Goal: Task Accomplishment & Management: Manage account settings

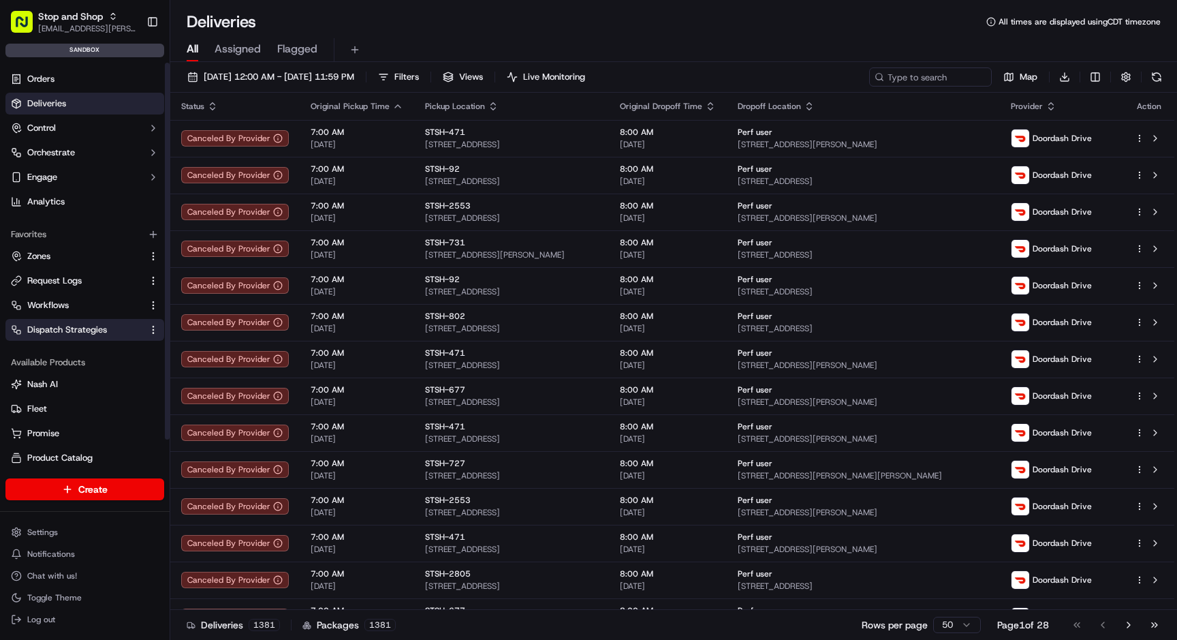
click at [95, 333] on span "Dispatch Strategies" at bounding box center [67, 330] width 80 height 12
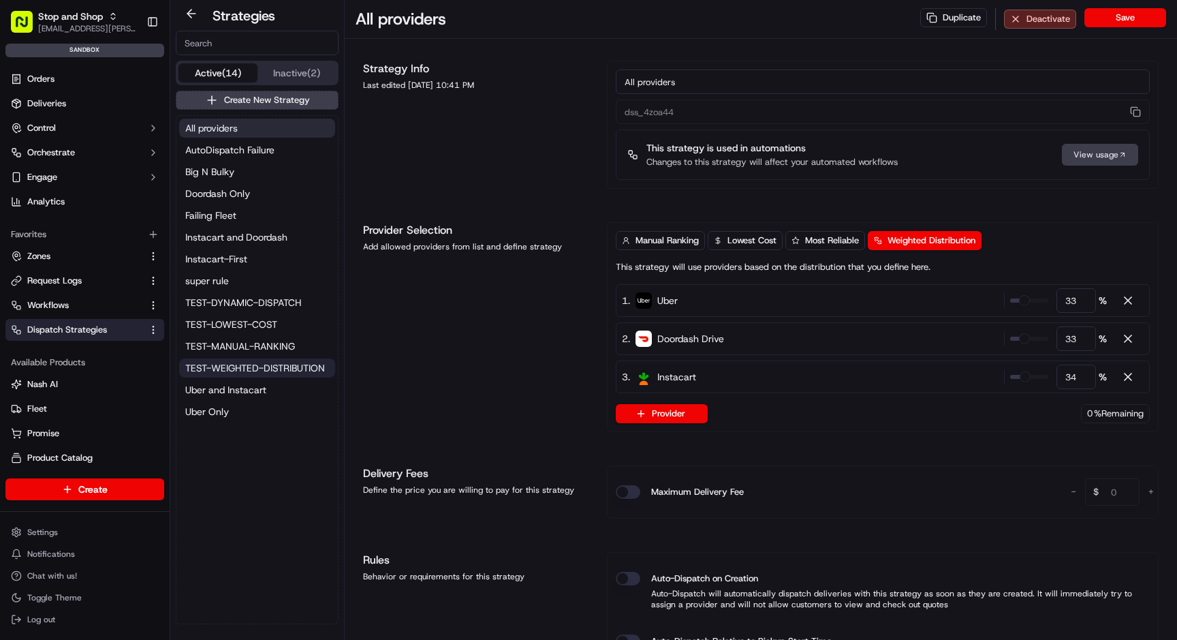
click at [260, 369] on span "TEST-WEIGHTED-DISTRIBUTION" at bounding box center [255, 368] width 140 height 14
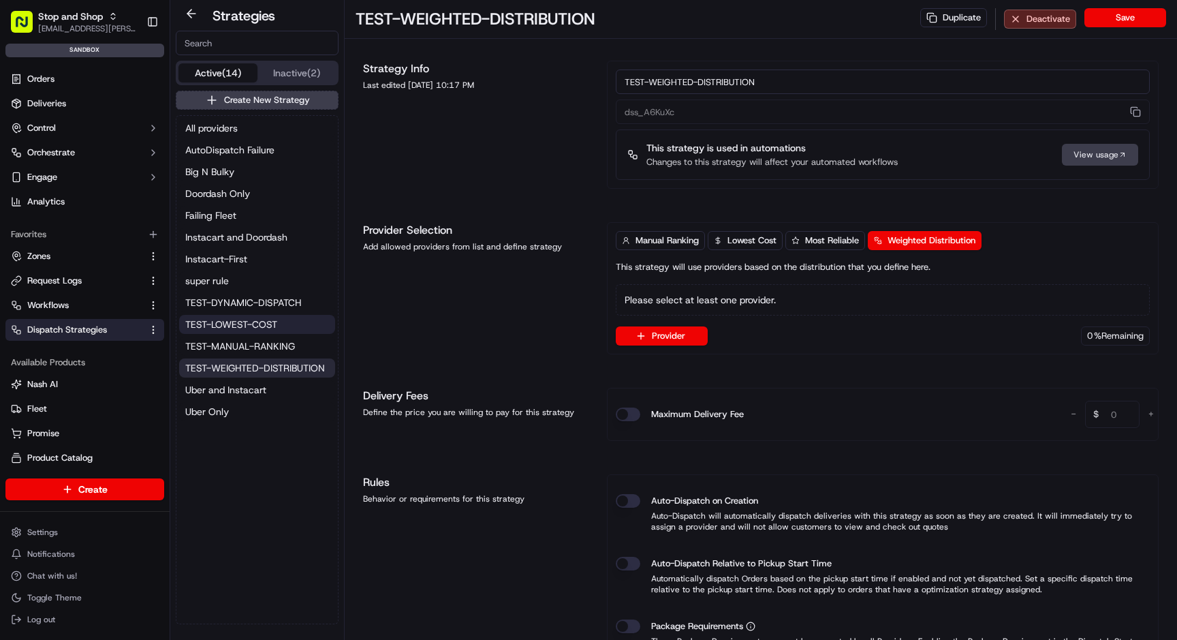
click at [254, 324] on span "TEST-LOWEST-COST" at bounding box center [231, 324] width 92 height 14
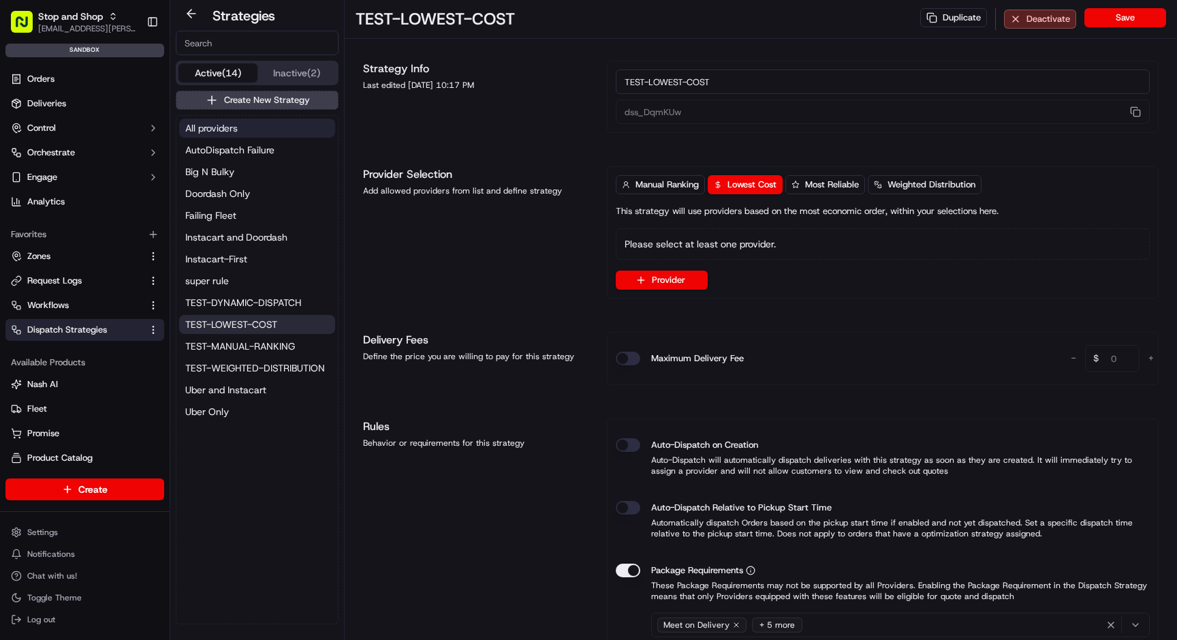
click at [242, 124] on button "All providers" at bounding box center [257, 128] width 156 height 19
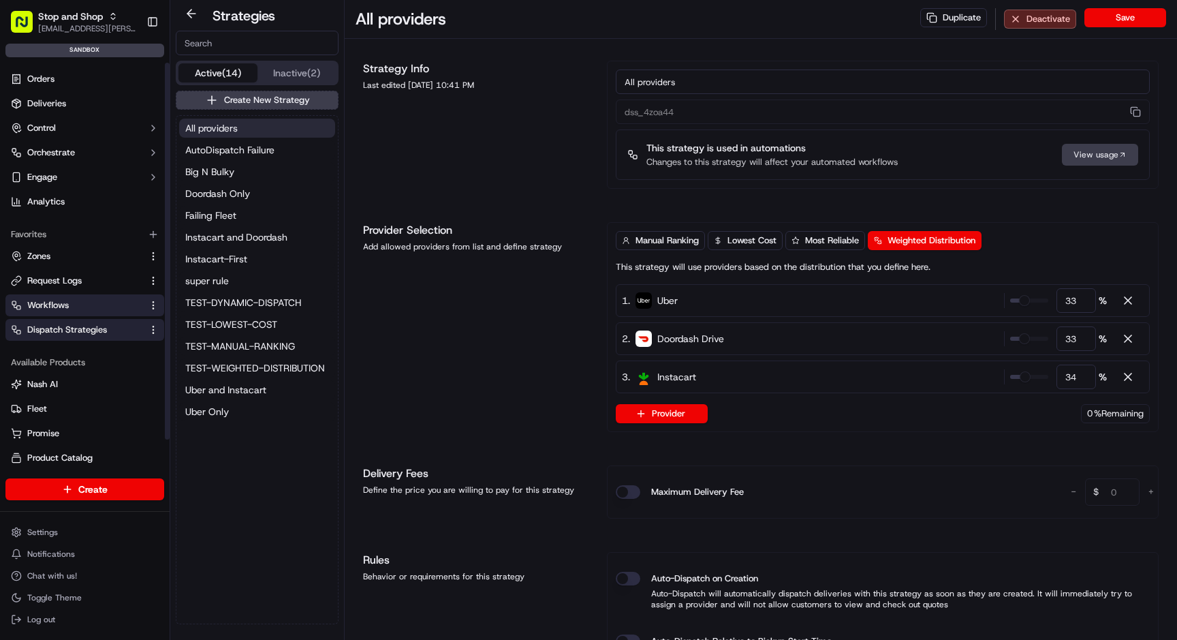
click at [79, 301] on link "Workflows" at bounding box center [76, 305] width 131 height 12
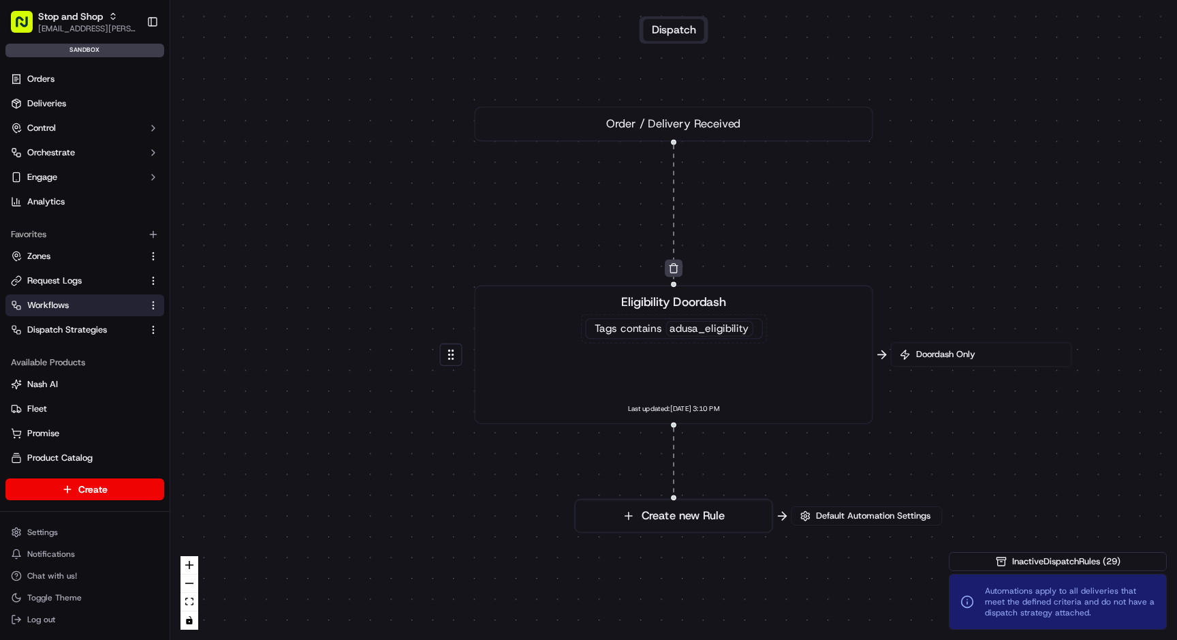
click at [807, 354] on div "Eligibility Doordash Tags contains adusa_eligibility Last updated: [DATE] 3:10 …" at bounding box center [673, 354] width 369 height 123
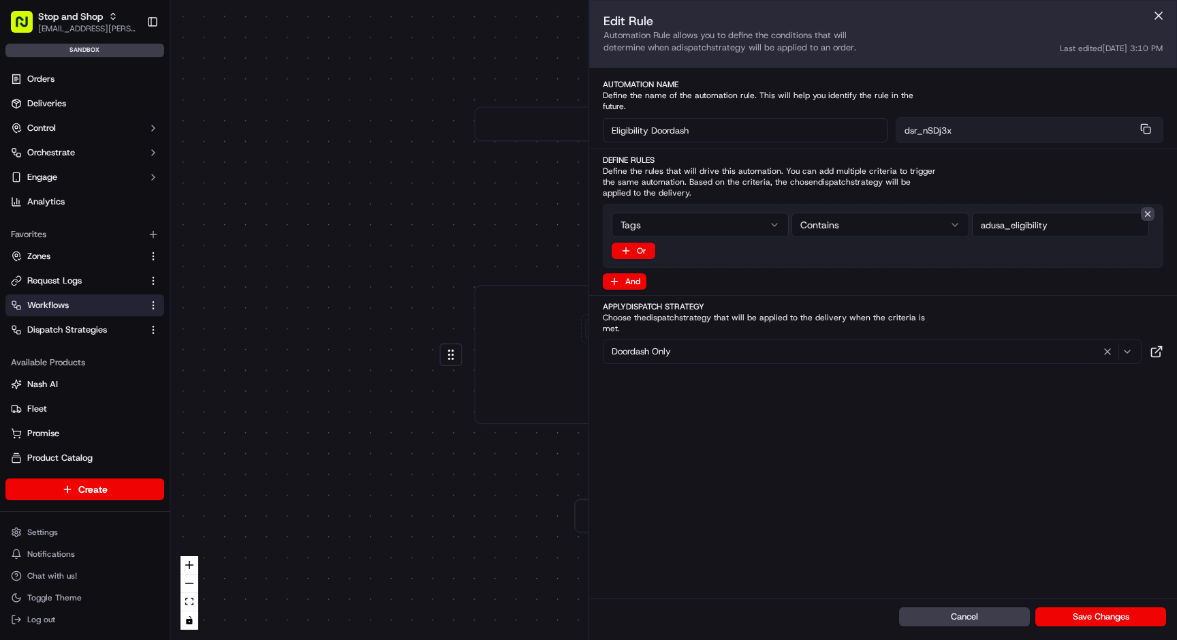
click at [707, 343] on div "Doordash Only" at bounding box center [872, 351] width 532 height 16
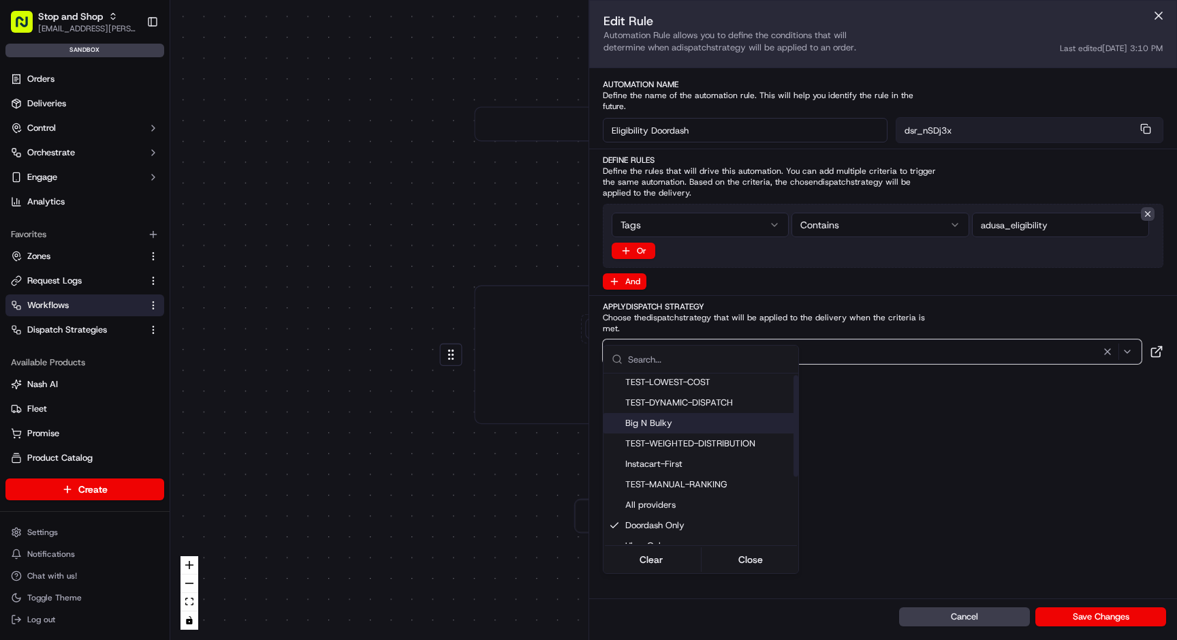
scroll to position [3, 0]
click at [697, 503] on span "All providers" at bounding box center [709, 503] width 168 height 12
click at [454, 479] on html "Stop and Shop [EMAIL_ADDRESS][PERSON_NAME][DOMAIN_NAME] Toggle Sidebar sandbox …" at bounding box center [588, 320] width 1177 height 640
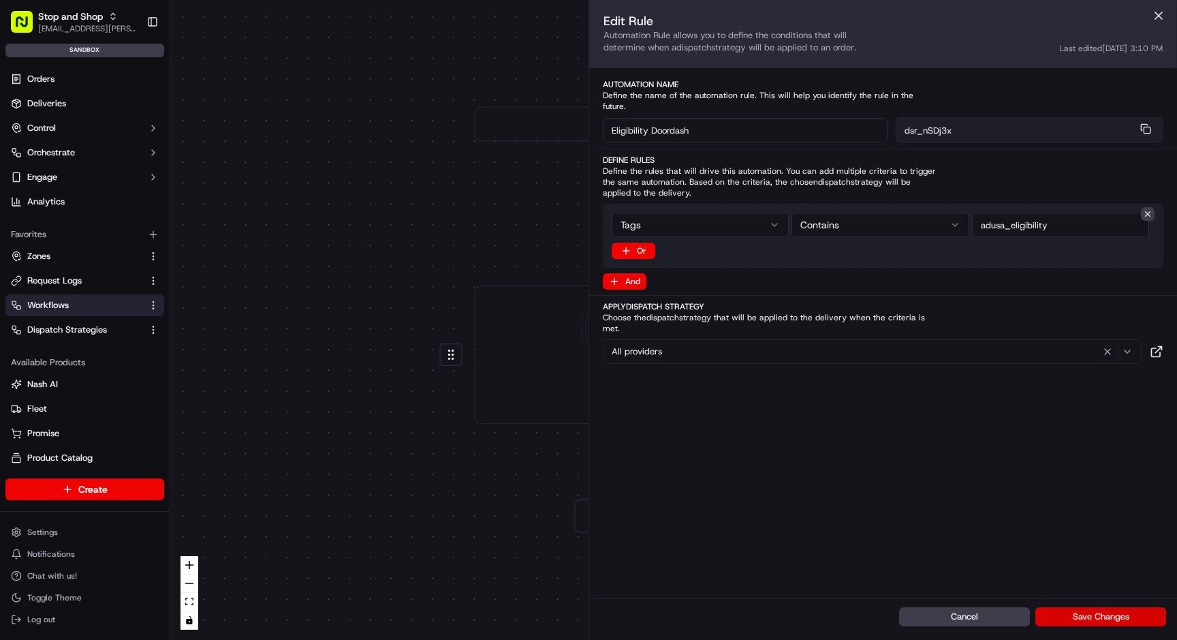
click at [1089, 614] on button "Save Changes" at bounding box center [1101, 616] width 131 height 19
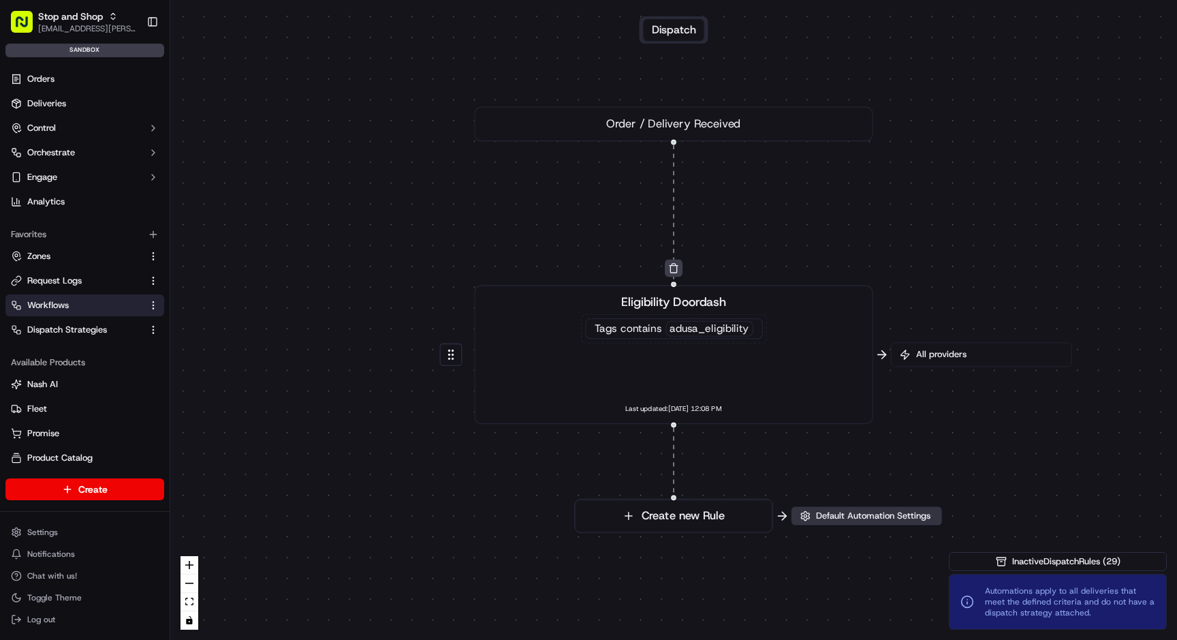
click at [880, 518] on span "Default Automation Settings" at bounding box center [873, 516] width 120 height 12
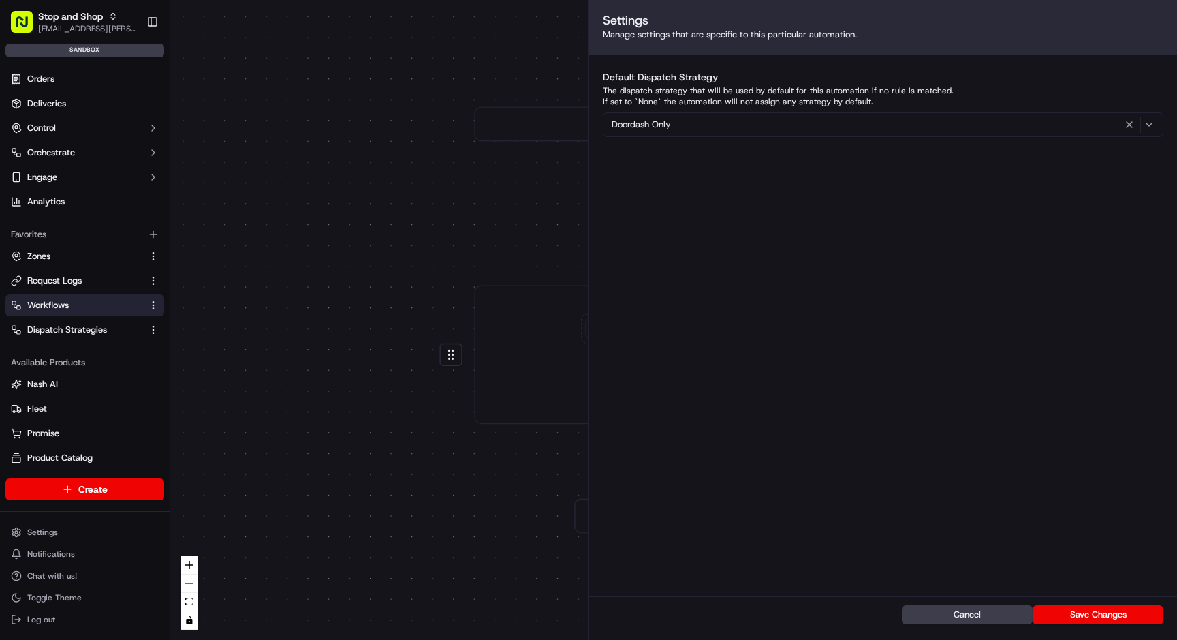
click at [680, 123] on div "Doordash Only" at bounding box center [883, 124] width 554 height 16
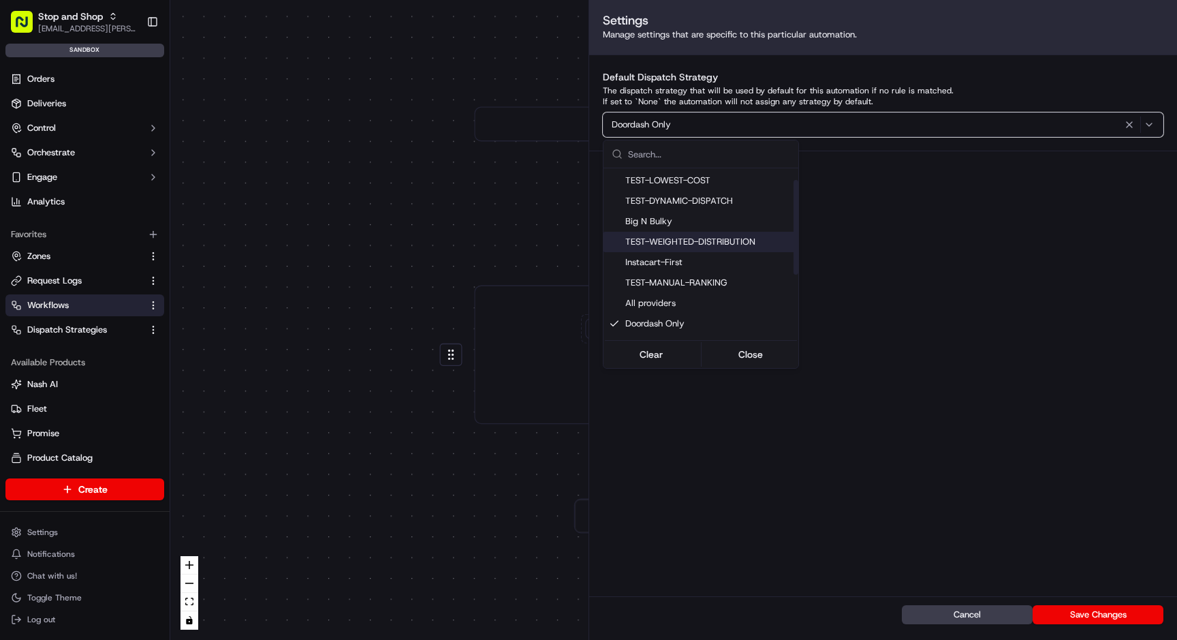
scroll to position [21, 0]
click at [663, 298] on span "All providers" at bounding box center [709, 300] width 168 height 12
click at [494, 475] on html "Stop and Shop [EMAIL_ADDRESS][PERSON_NAME][DOMAIN_NAME] Toggle Sidebar sandbox …" at bounding box center [588, 320] width 1177 height 640
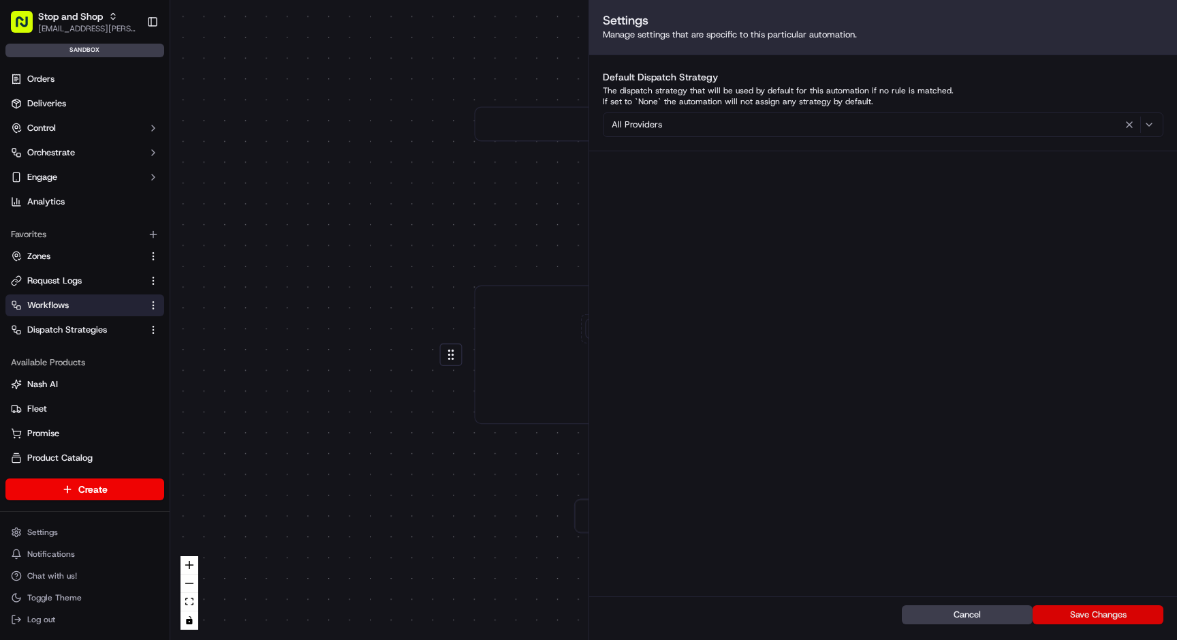
click at [1110, 611] on button "Save Changes" at bounding box center [1098, 614] width 131 height 19
click at [490, 495] on div "0 0 Order / Delivery Received Eligibility Doordash Tags contains adusa_eligibil…" at bounding box center [673, 320] width 1007 height 640
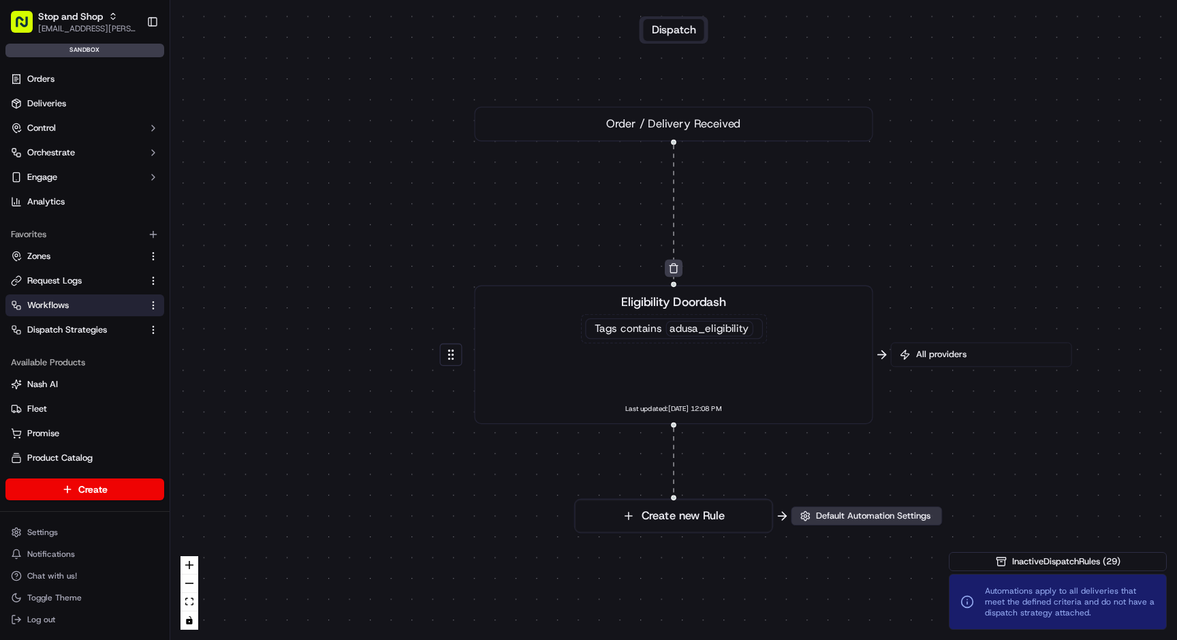
click at [877, 510] on span "Default Automation Settings" at bounding box center [873, 516] width 120 height 12
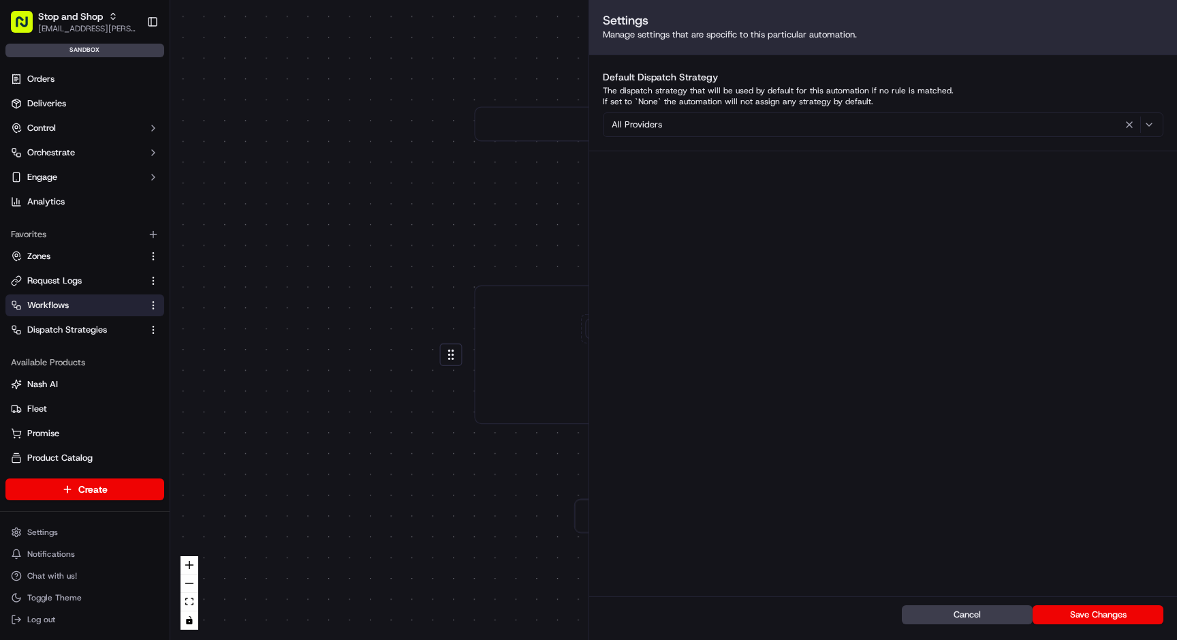
click at [388, 215] on div "0 0 Order / Delivery Received Eligibility Doordash Tags contains adusa_eligibil…" at bounding box center [673, 320] width 1007 height 640
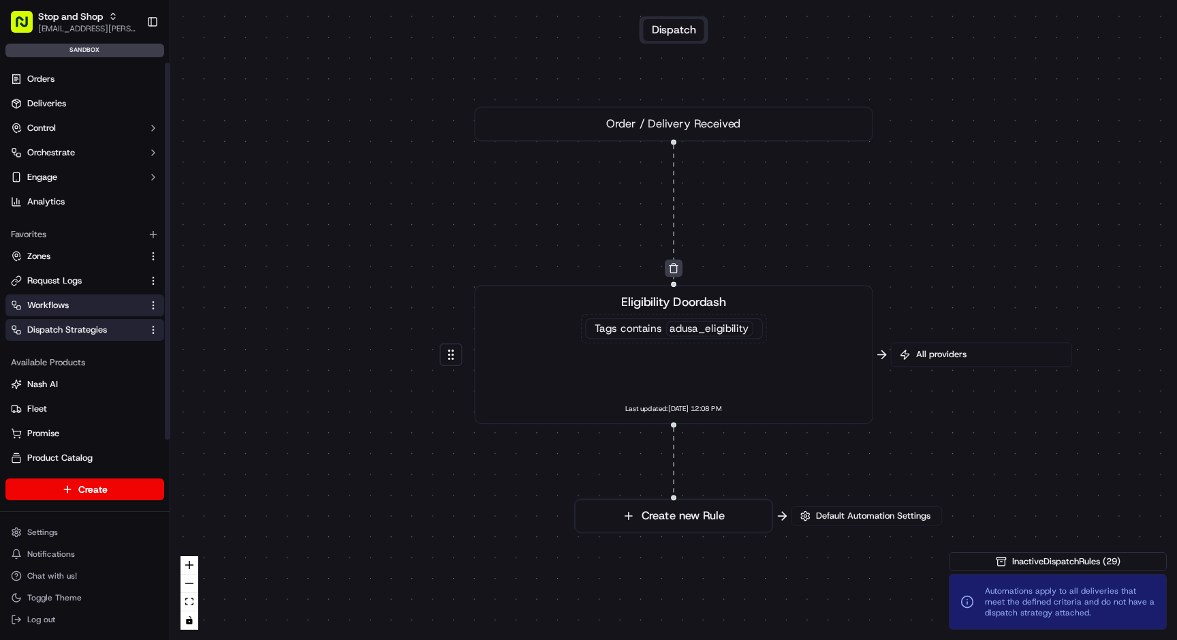
click at [97, 331] on span "Dispatch Strategies" at bounding box center [67, 330] width 80 height 12
